Goal: Information Seeking & Learning: Learn about a topic

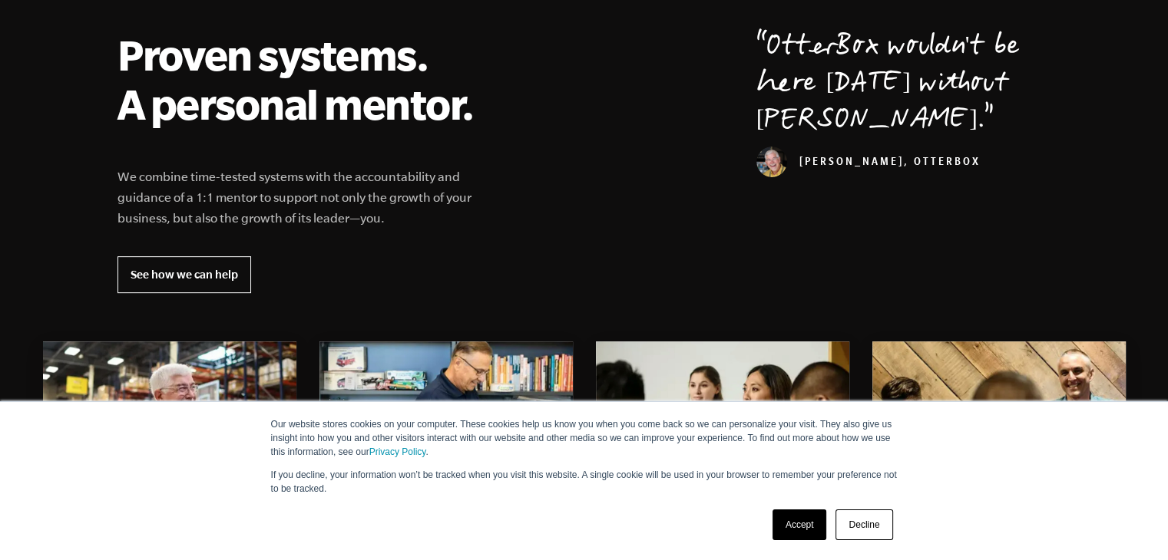
scroll to position [567, 0]
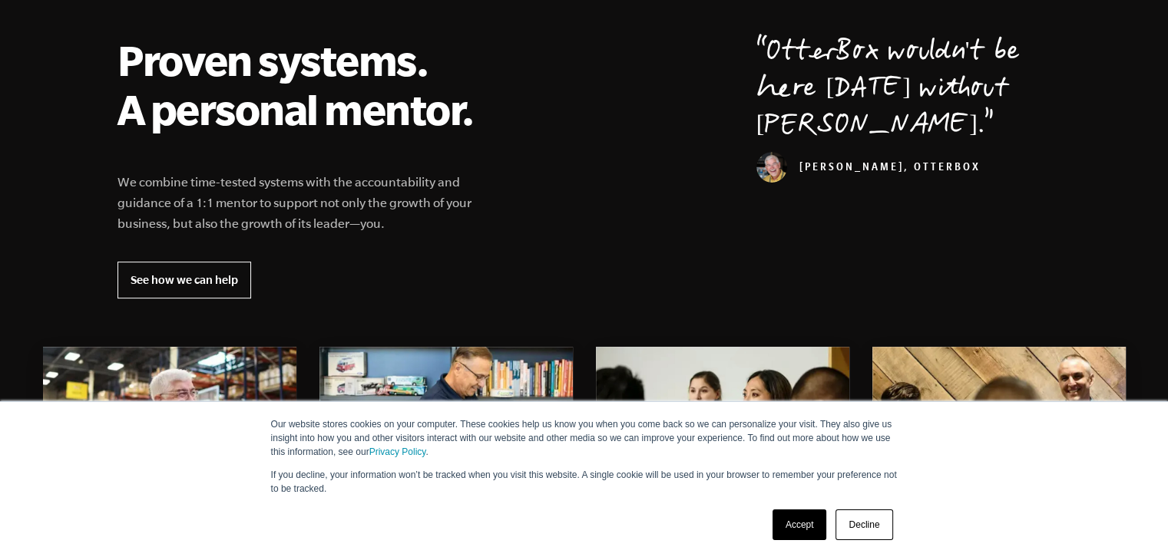
drag, startPoint x: 1176, startPoint y: 44, endPoint x: 1174, endPoint y: 108, distance: 64.5
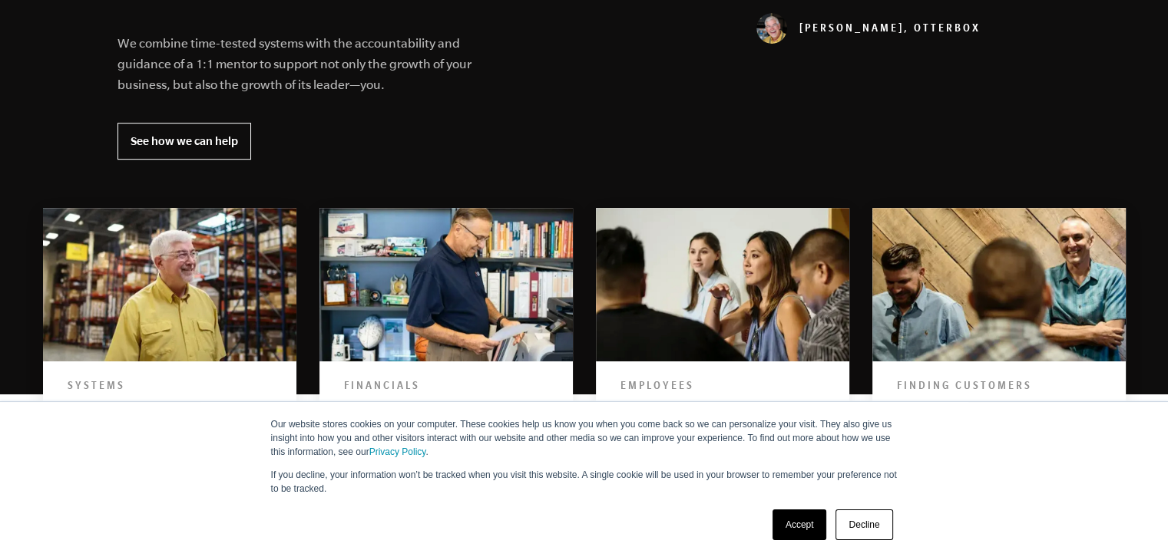
scroll to position [755, 0]
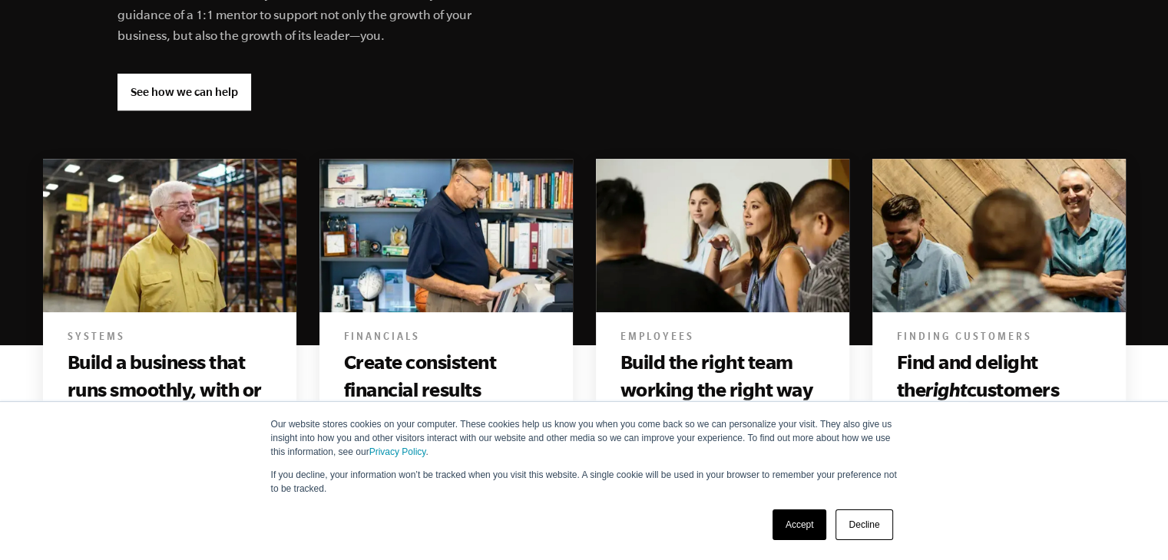
click at [213, 94] on link "See how we can help" at bounding box center [184, 92] width 134 height 37
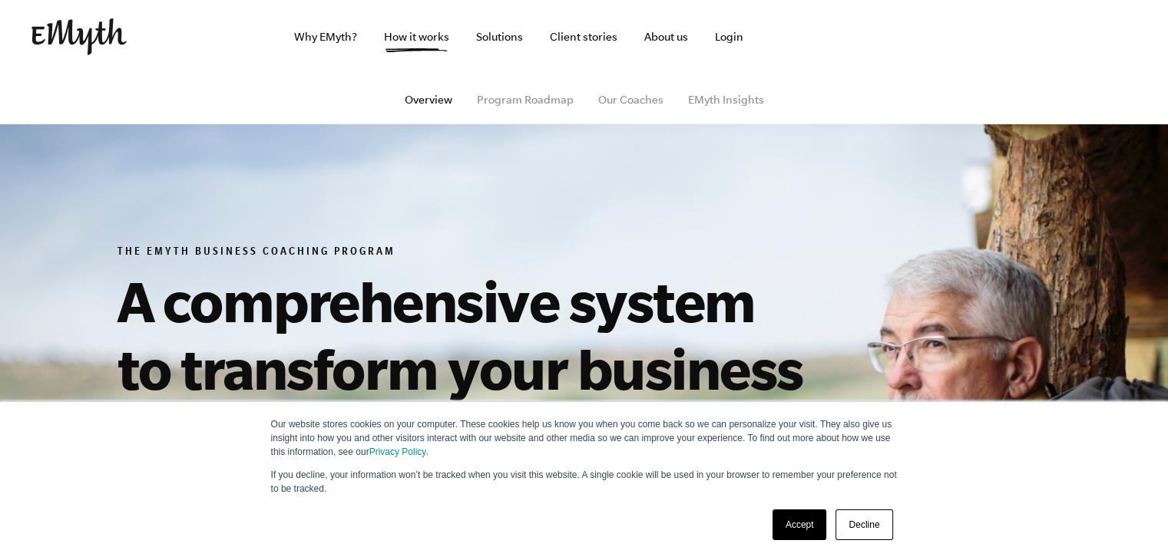
click at [71, 23] on img at bounding box center [78, 36] width 95 height 37
